Goal: Task Accomplishment & Management: Complete application form

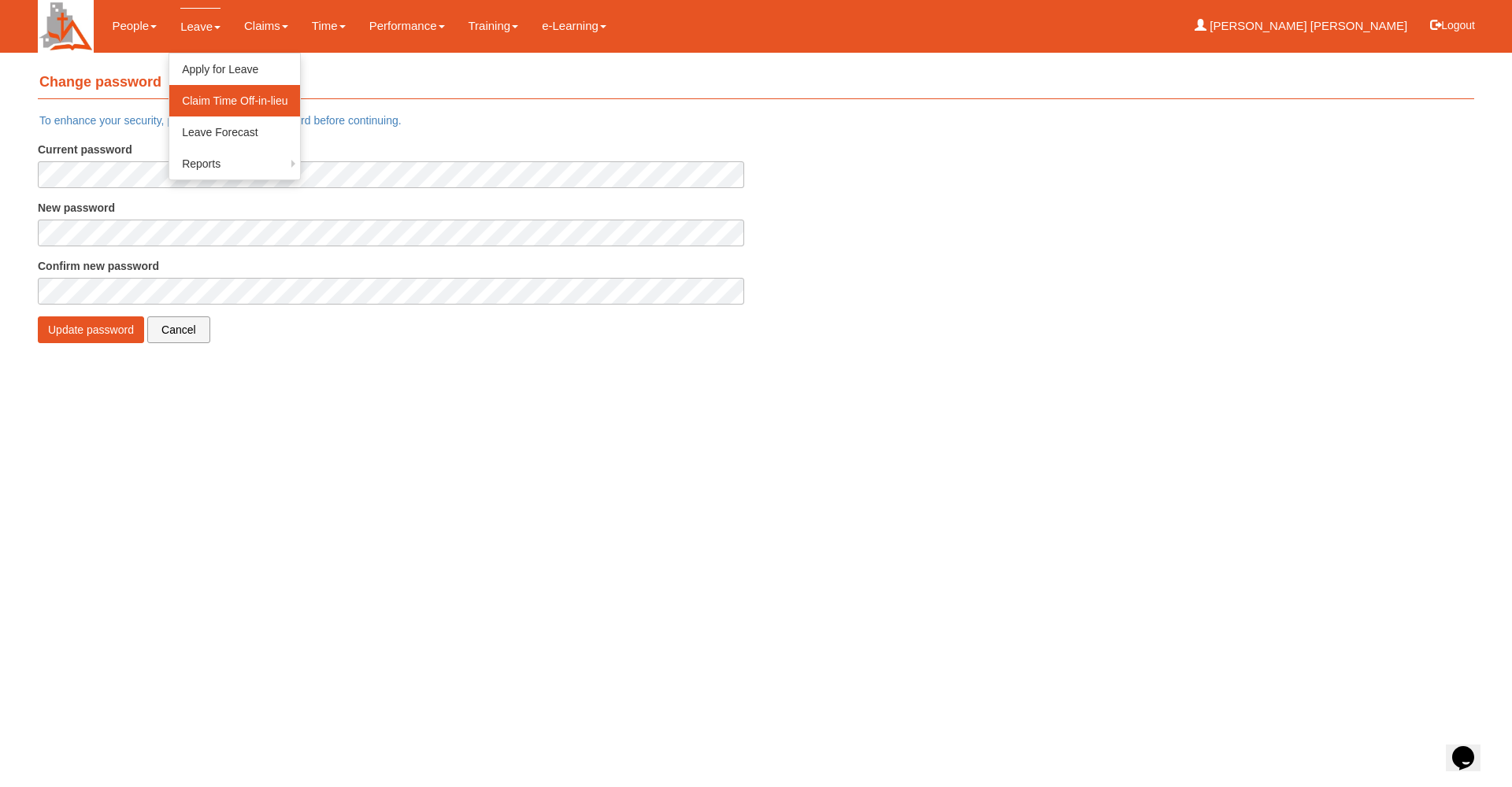
click at [209, 101] on link "Claim Time Off-in-lieu" at bounding box center [234, 101] width 130 height 32
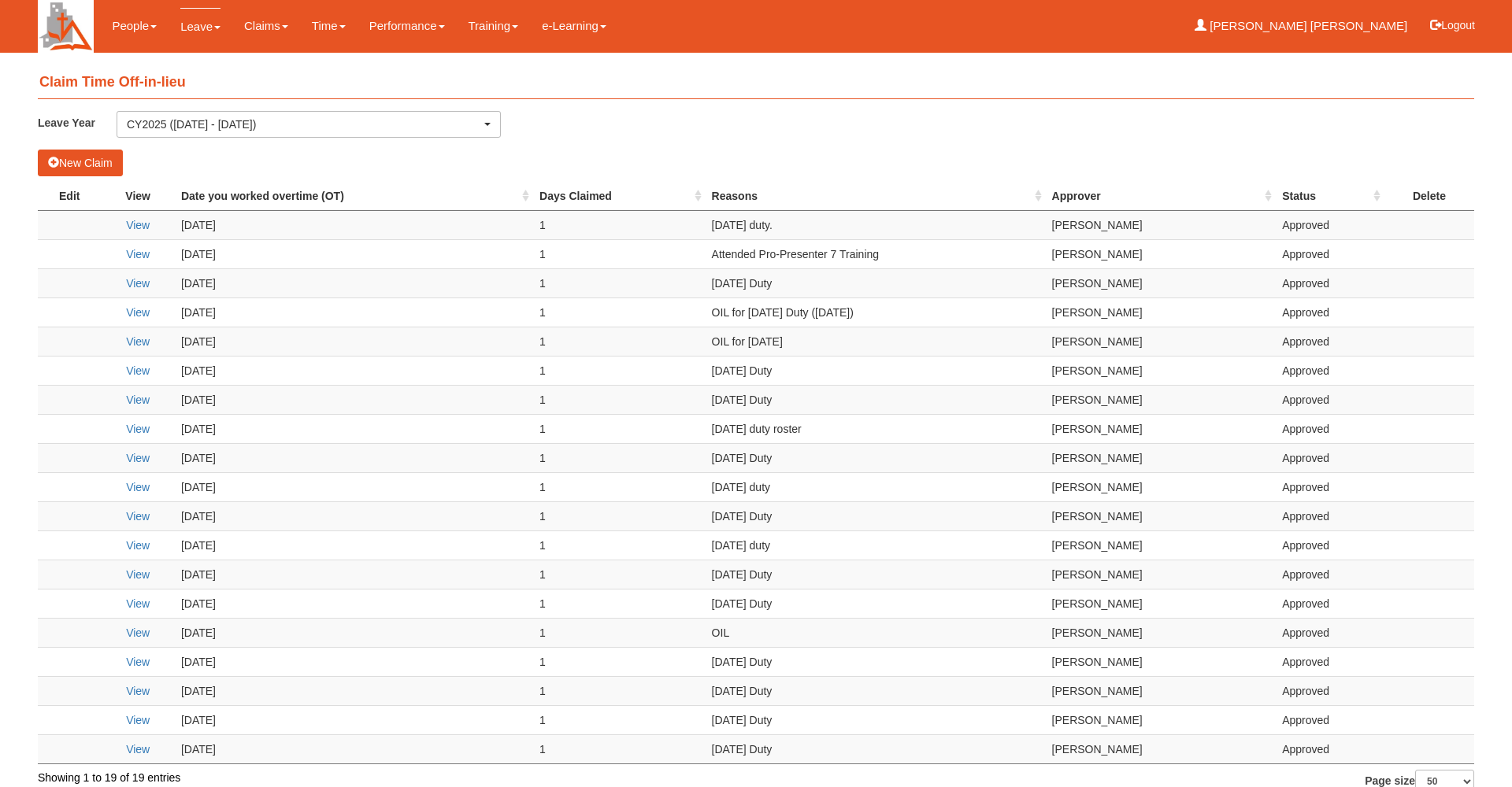
select select "50"
click at [61, 158] on button "New Claim" at bounding box center [80, 163] width 85 height 27
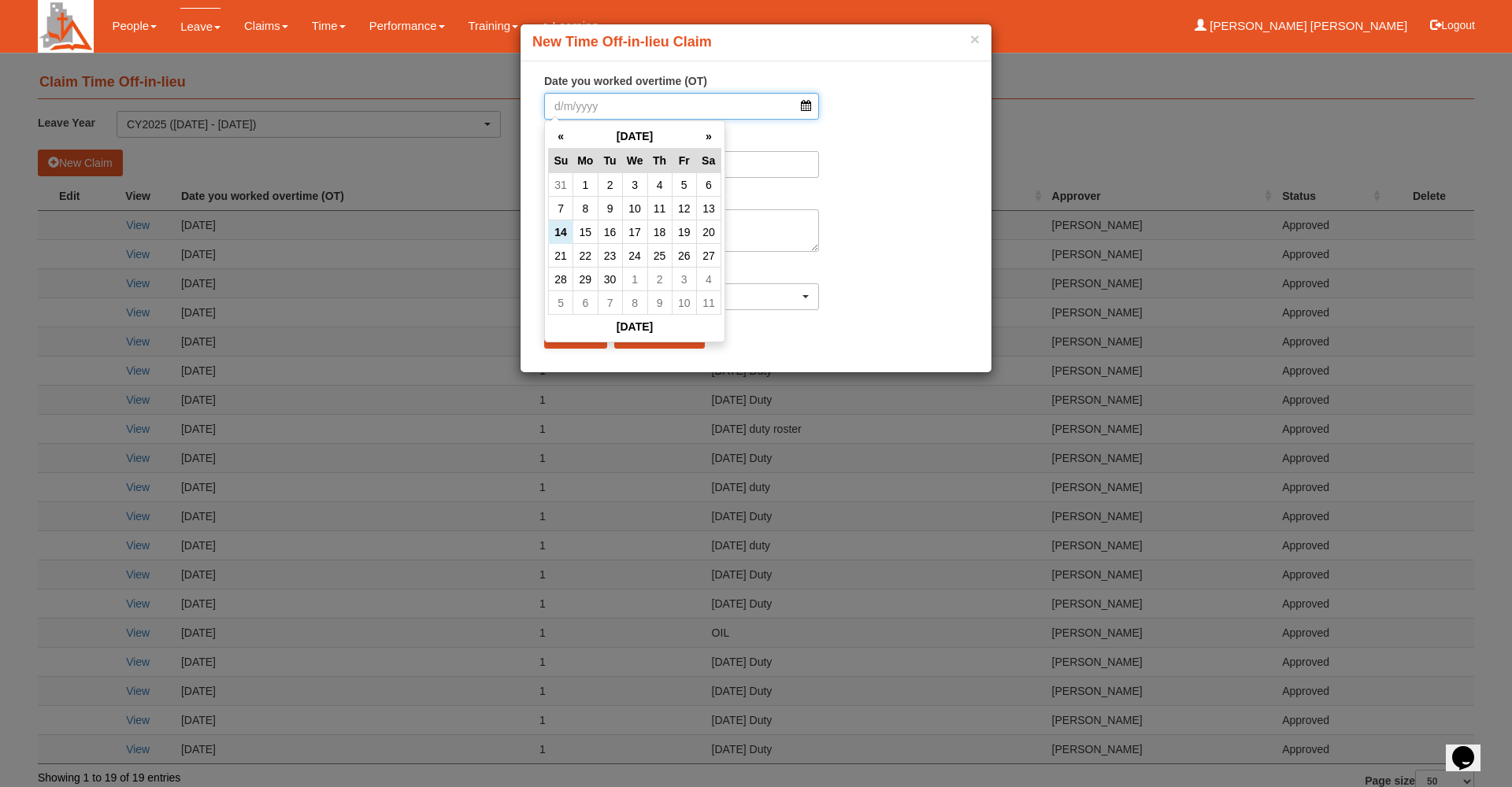
click at [811, 105] on input "Date you worked overtime (OT)" at bounding box center [682, 106] width 275 height 27
click at [568, 233] on td "14" at bounding box center [560, 233] width 24 height 23
type input "14/9/2025"
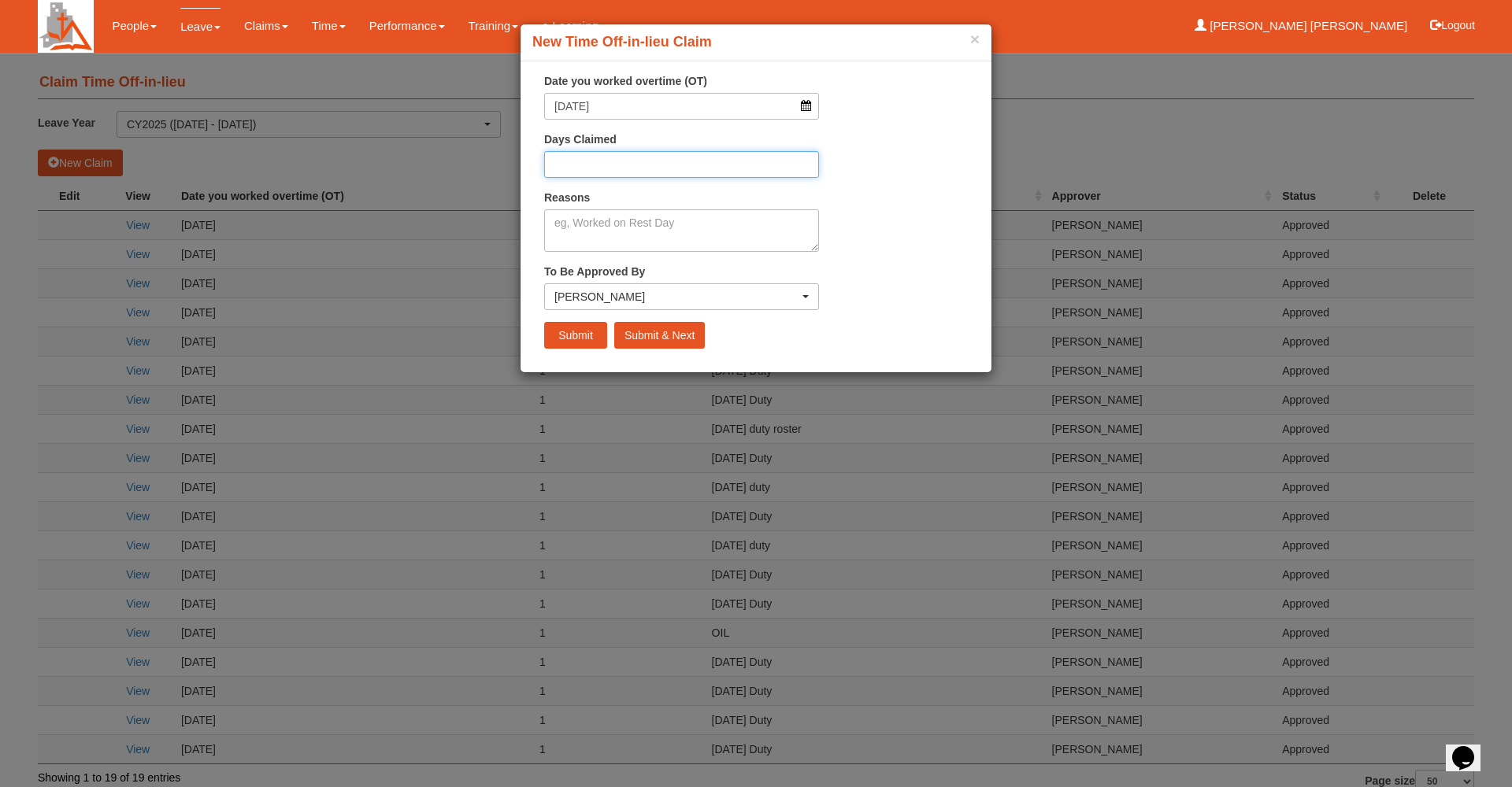
click at [618, 161] on input "Days Claimed" at bounding box center [682, 165] width 275 height 27
type input "1"
click at [632, 217] on textarea "Reasons" at bounding box center [682, 230] width 275 height 43
type textarea "Sunday Duty"
click at [585, 330] on input "Submit" at bounding box center [575, 335] width 63 height 27
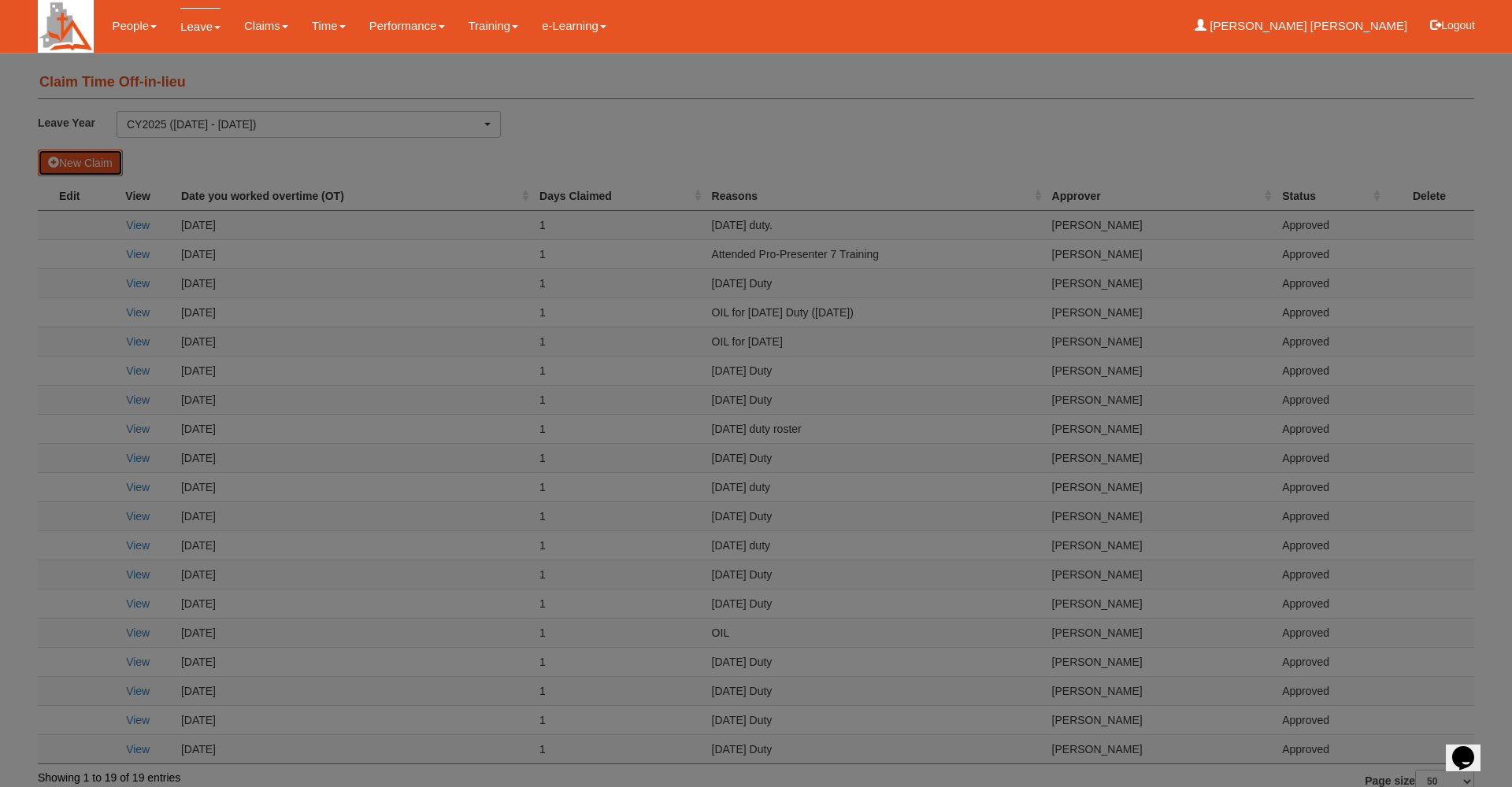
select select "50"
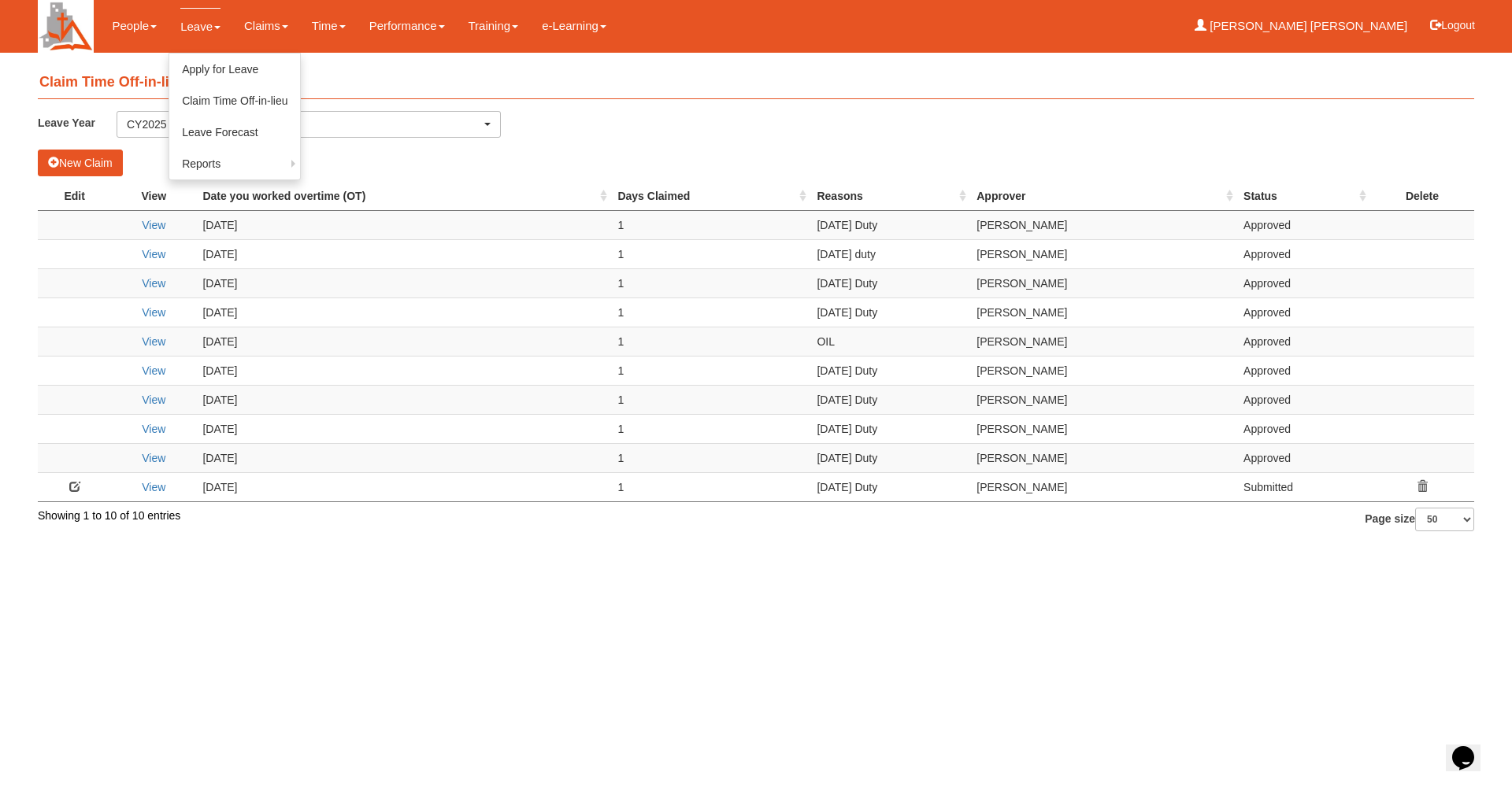
click at [192, 21] on link "Leave" at bounding box center [201, 26] width 40 height 37
click at [220, 65] on link "Apply for Leave" at bounding box center [234, 69] width 130 height 32
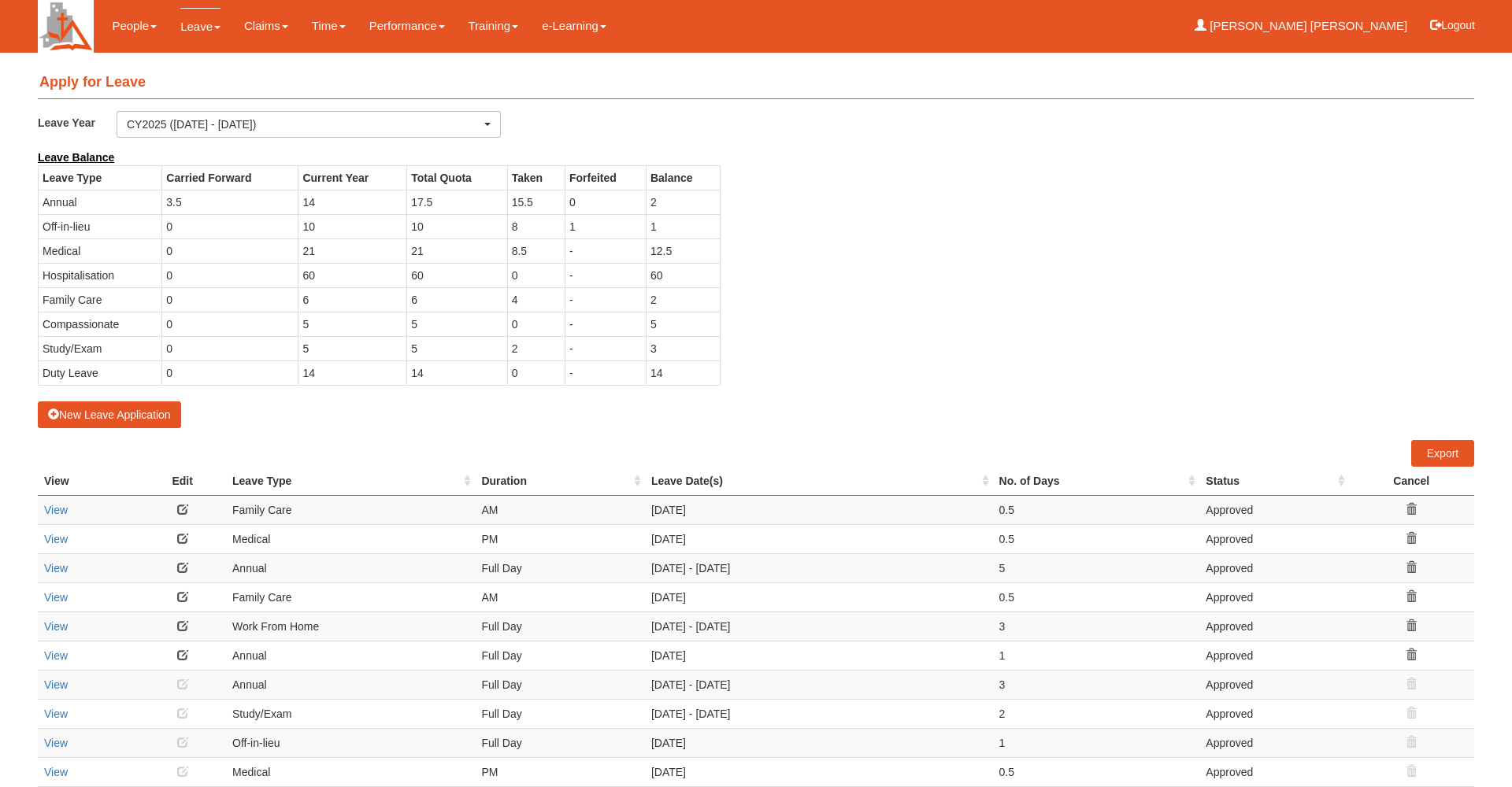
select select "50"
click at [116, 414] on button "New Leave Application" at bounding box center [109, 415] width 143 height 27
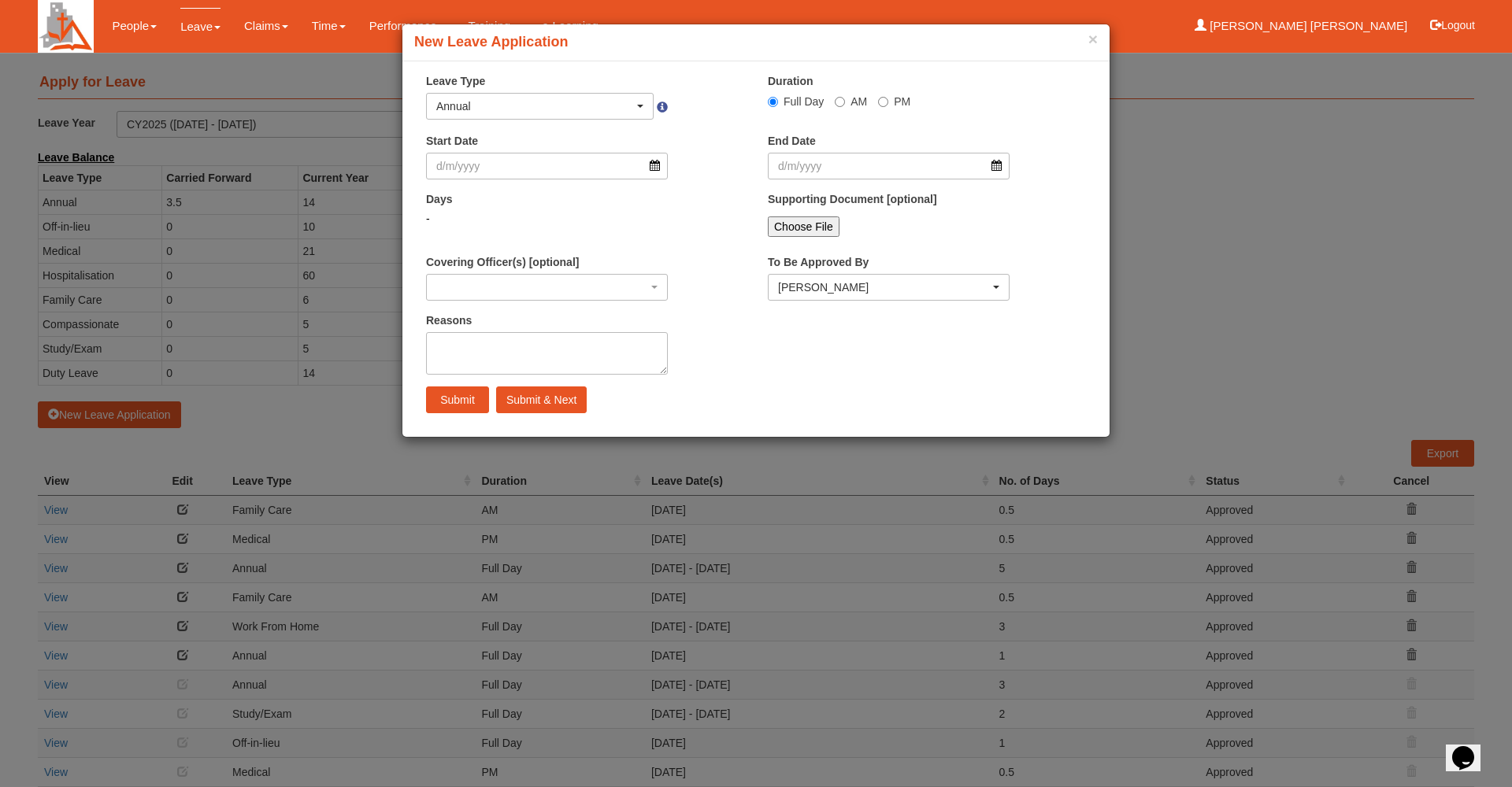
click at [586, 105] on div "Annual" at bounding box center [535, 106] width 197 height 16
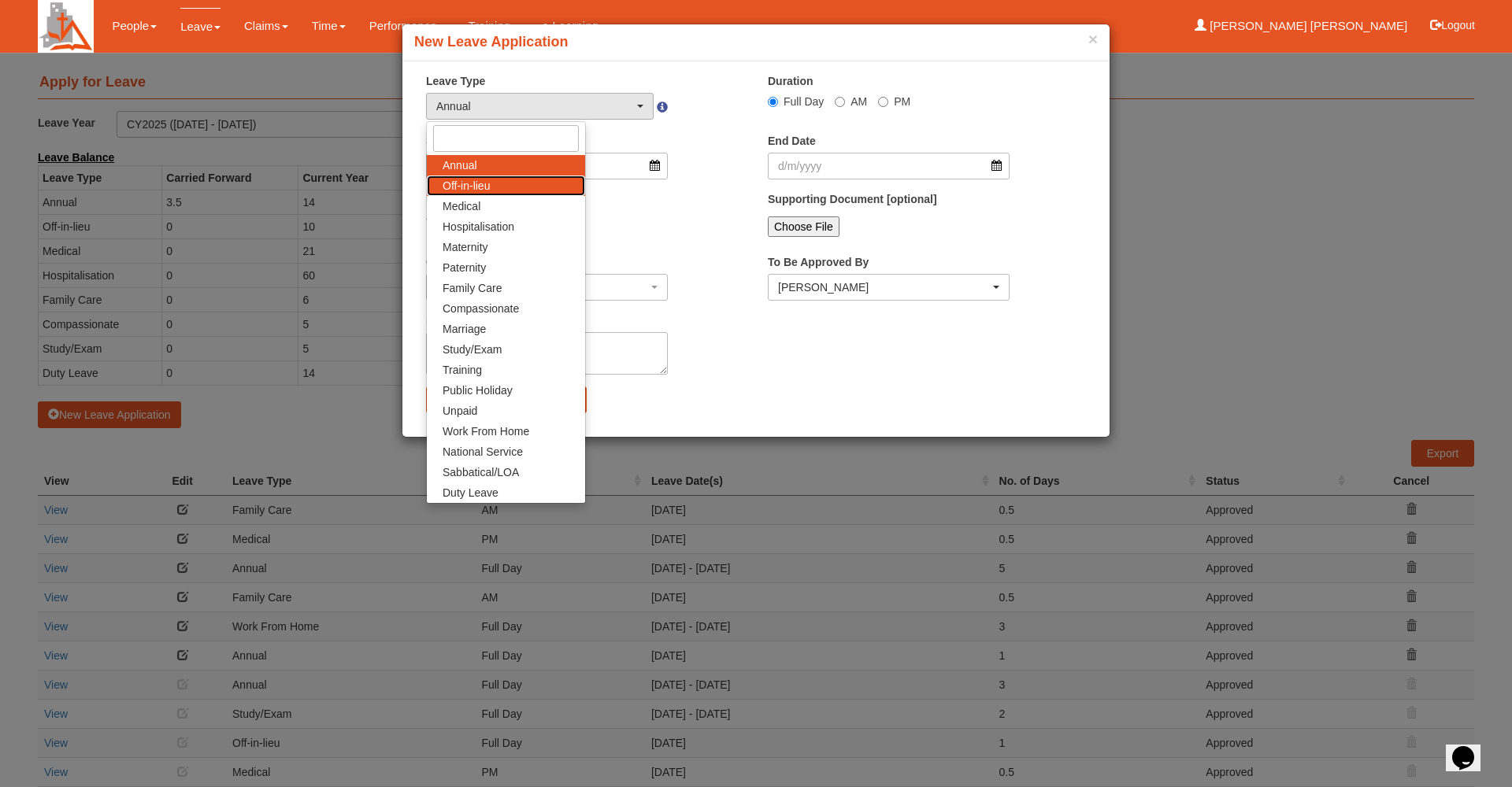
click at [498, 190] on link "Off-in-lieu" at bounding box center [505, 186] width 158 height 20
select select "3"
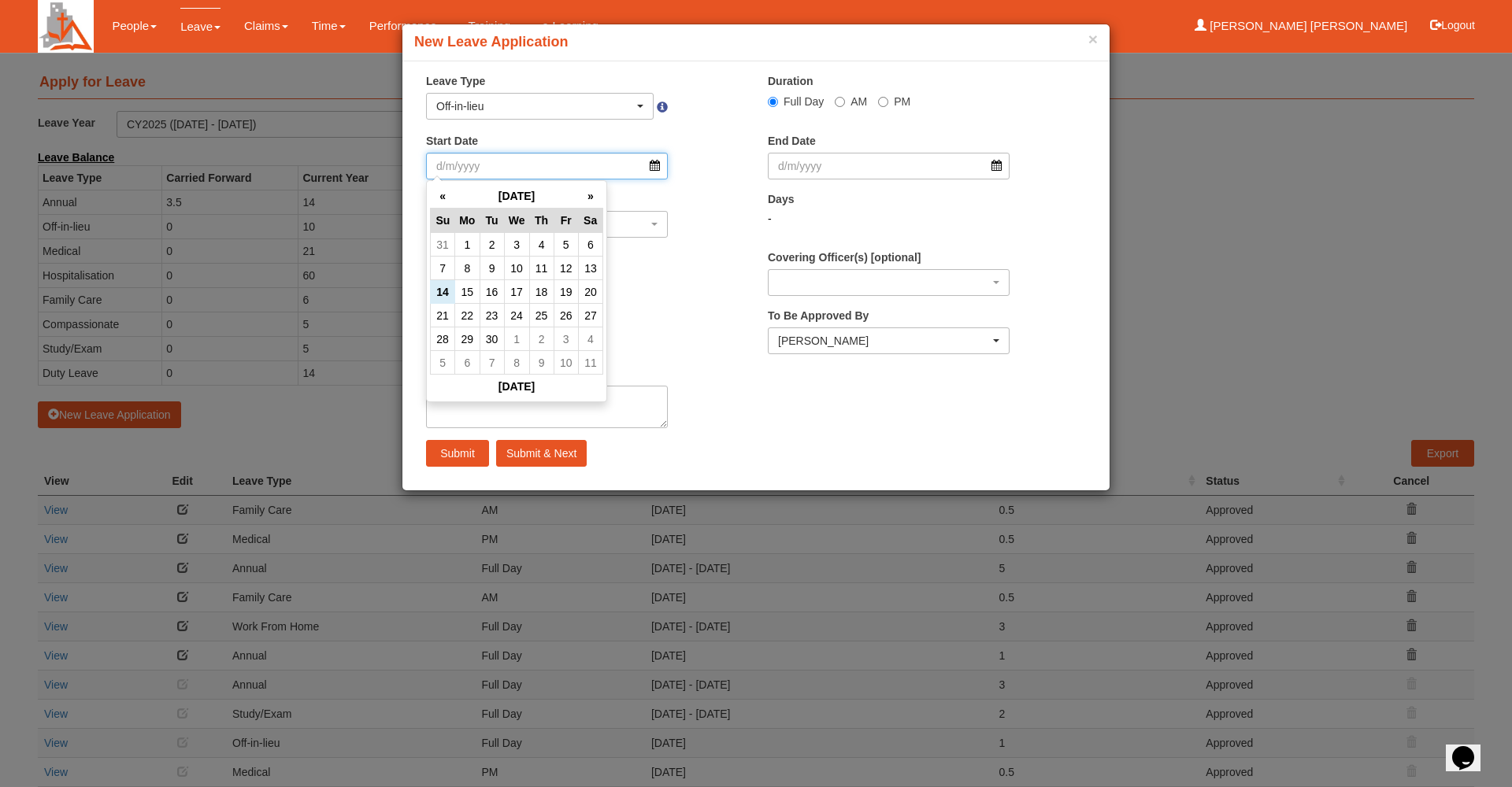
click at [532, 164] on input "Start Date" at bounding box center [546, 166] width 242 height 27
click at [491, 292] on td "16" at bounding box center [491, 292] width 24 height 23
type input "16/9/2025"
select select
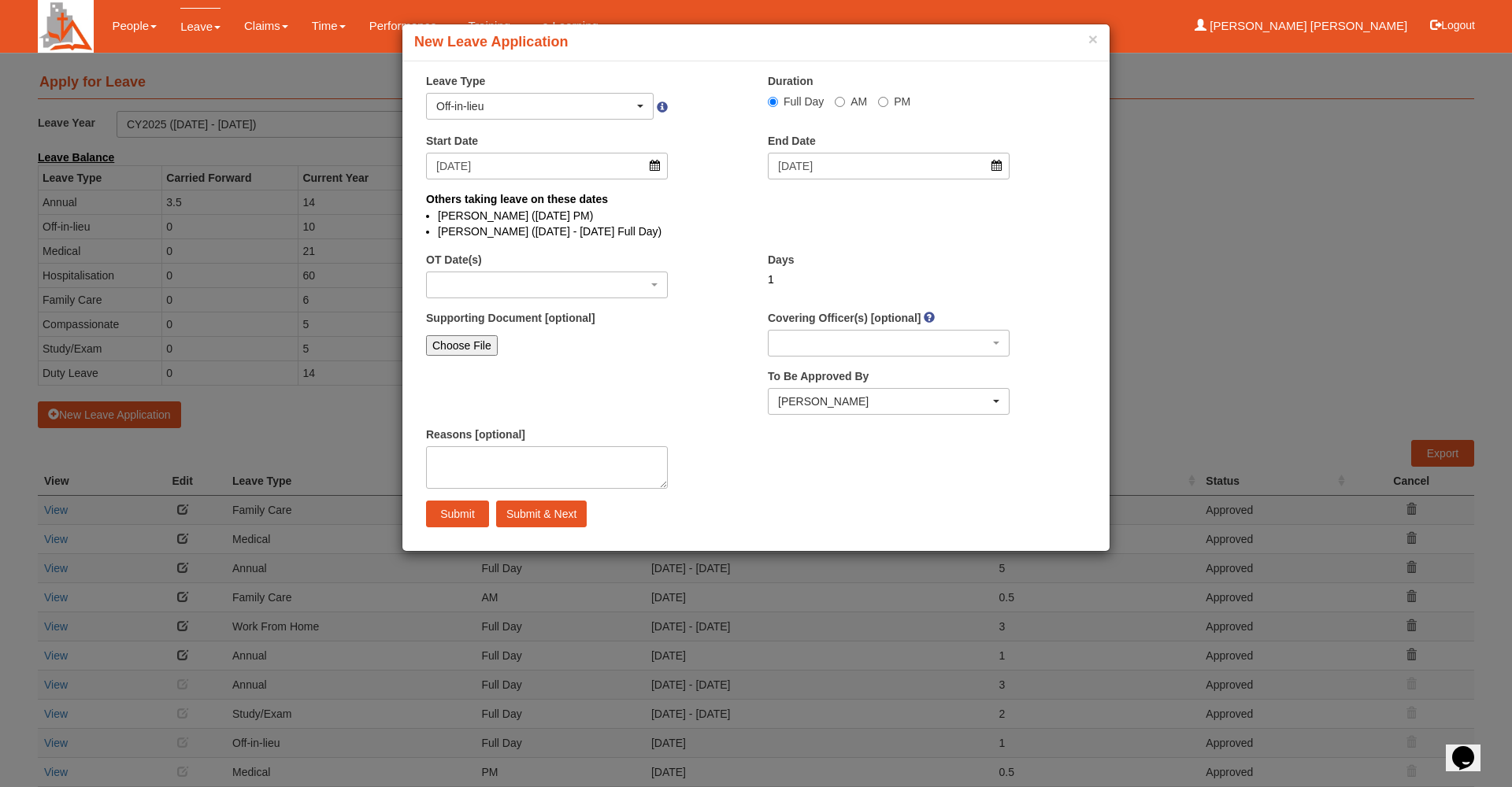
click at [491, 292] on div "button" at bounding box center [546, 285] width 240 height 25
click at [483, 325] on span "14/9/2025 - 1 day(s)" at bounding box center [484, 331] width 84 height 16
select select "1103"
click at [612, 336] on div "Choose File" at bounding box center [546, 345] width 242 height 20
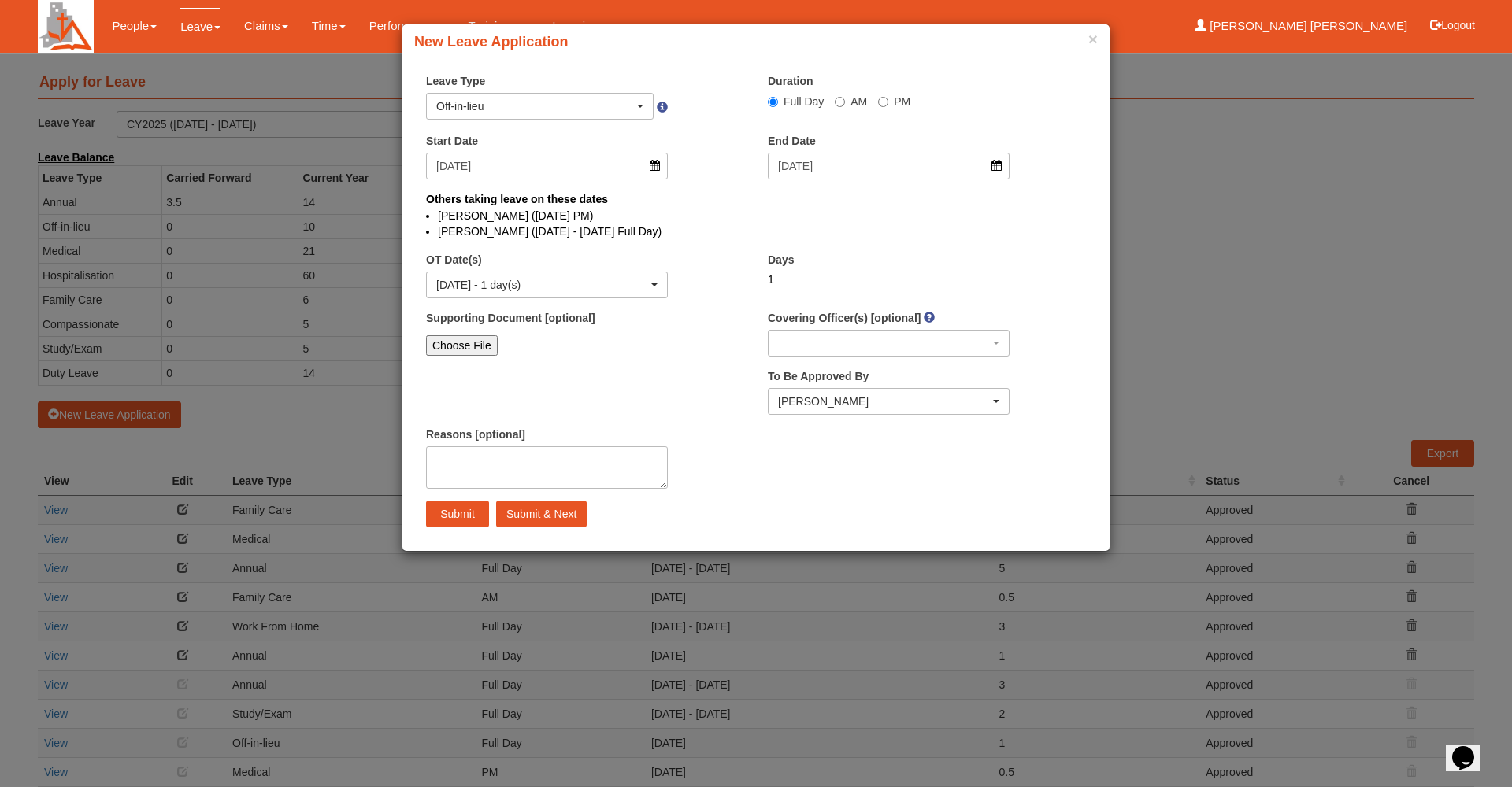
click at [456, 508] on input "Submit" at bounding box center [457, 514] width 63 height 27
select select "1"
select select
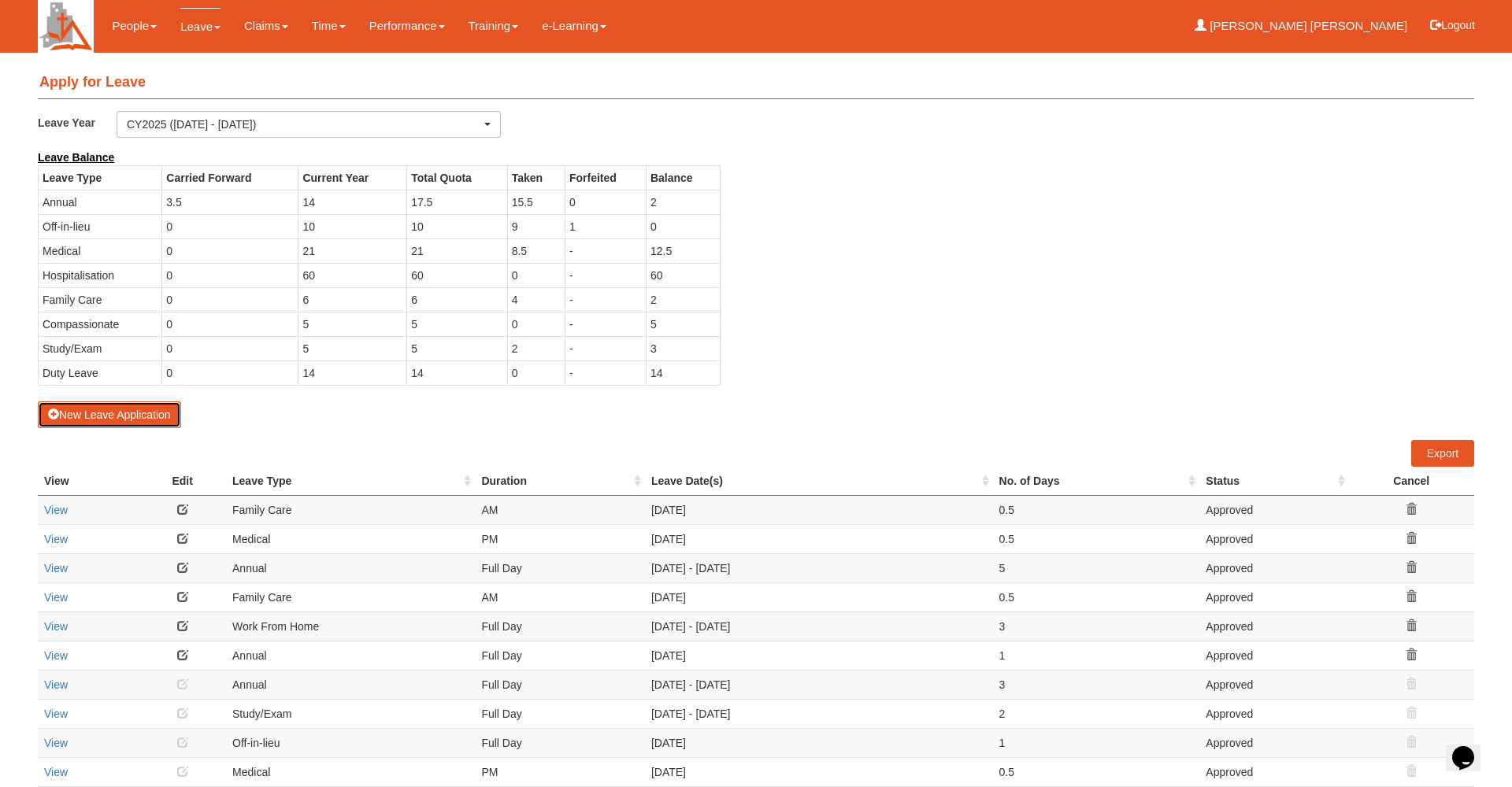
select select "50"
